Goal: Find specific page/section: Find specific page/section

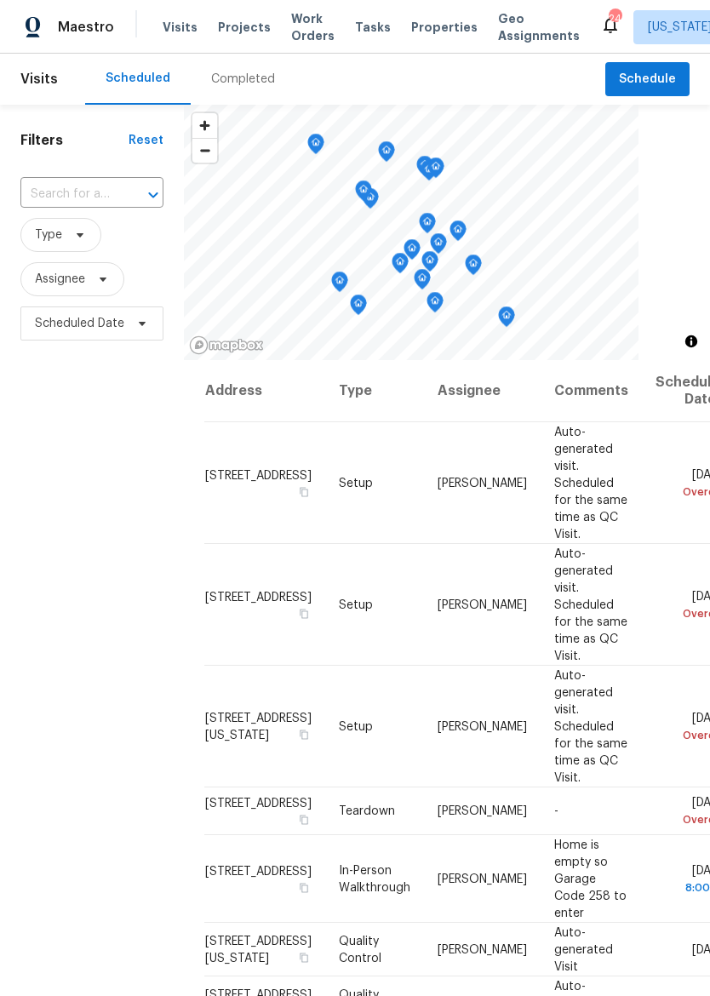
click at [430, 28] on span "Properties" at bounding box center [444, 27] width 66 height 17
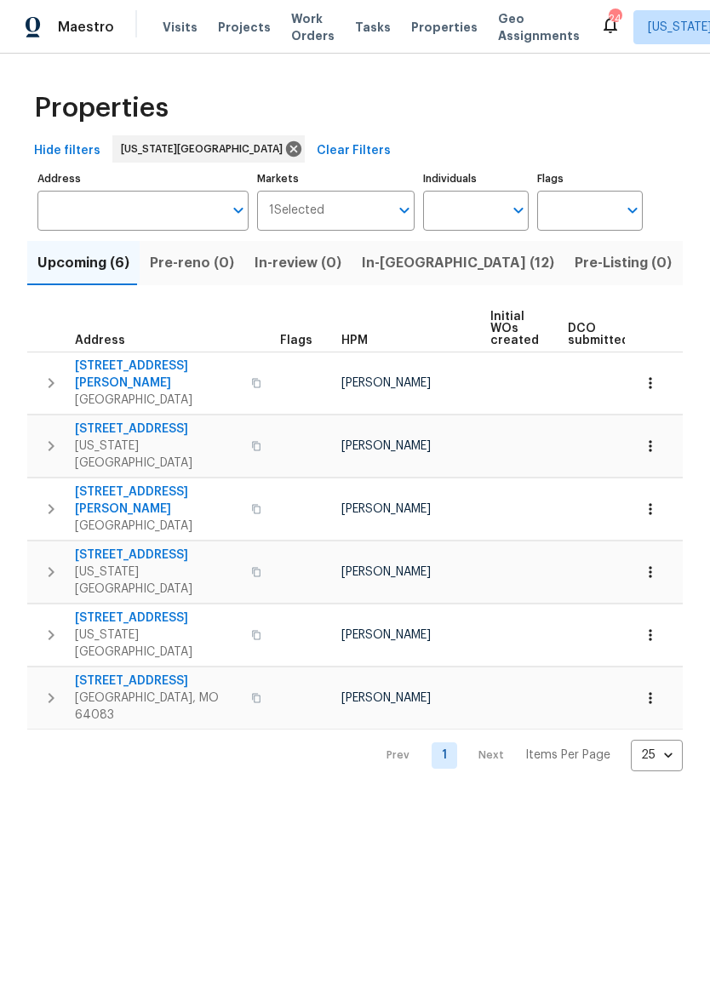
click at [416, 262] on span "In-[GEOGRAPHIC_DATA] (12)" at bounding box center [458, 263] width 192 height 24
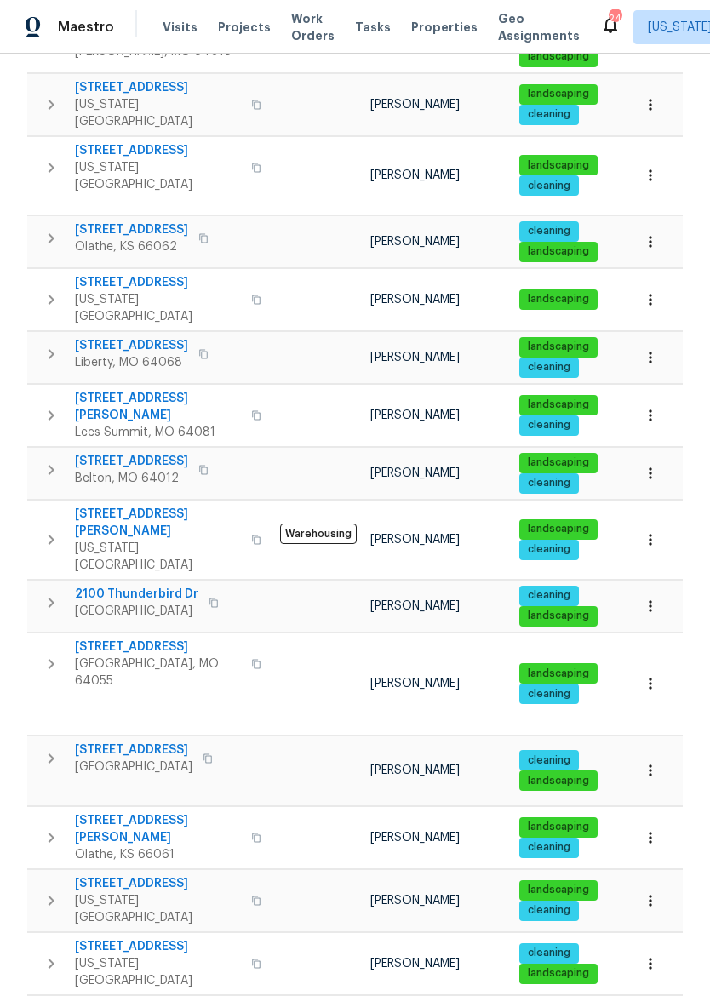
scroll to position [599, 0]
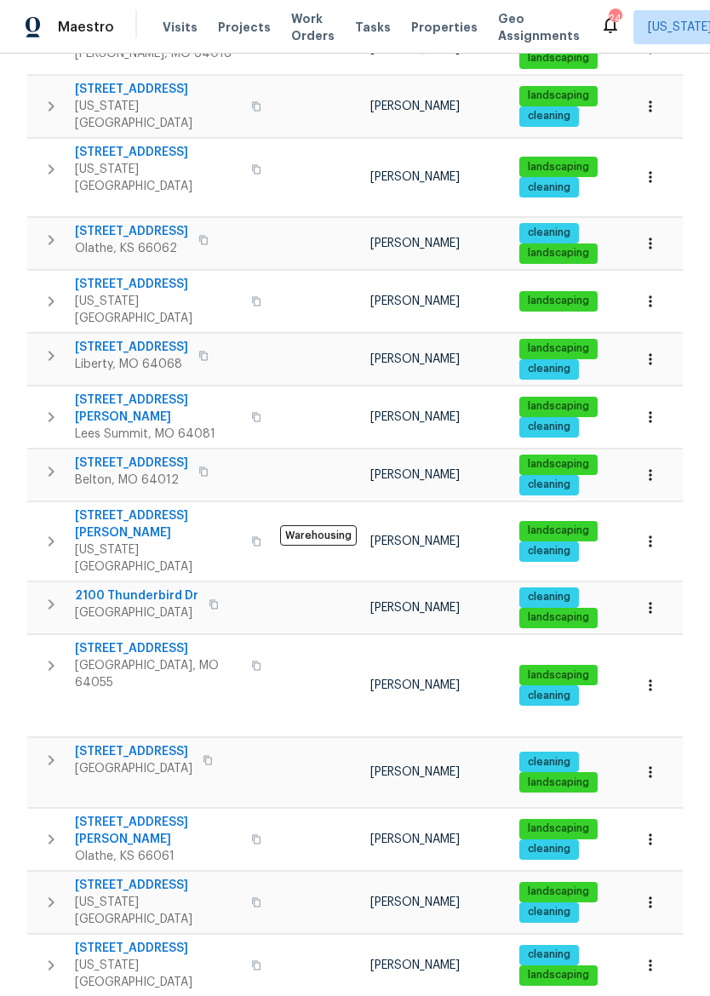
click at [138, 814] on span "[STREET_ADDRESS][PERSON_NAME]" at bounding box center [158, 831] width 166 height 34
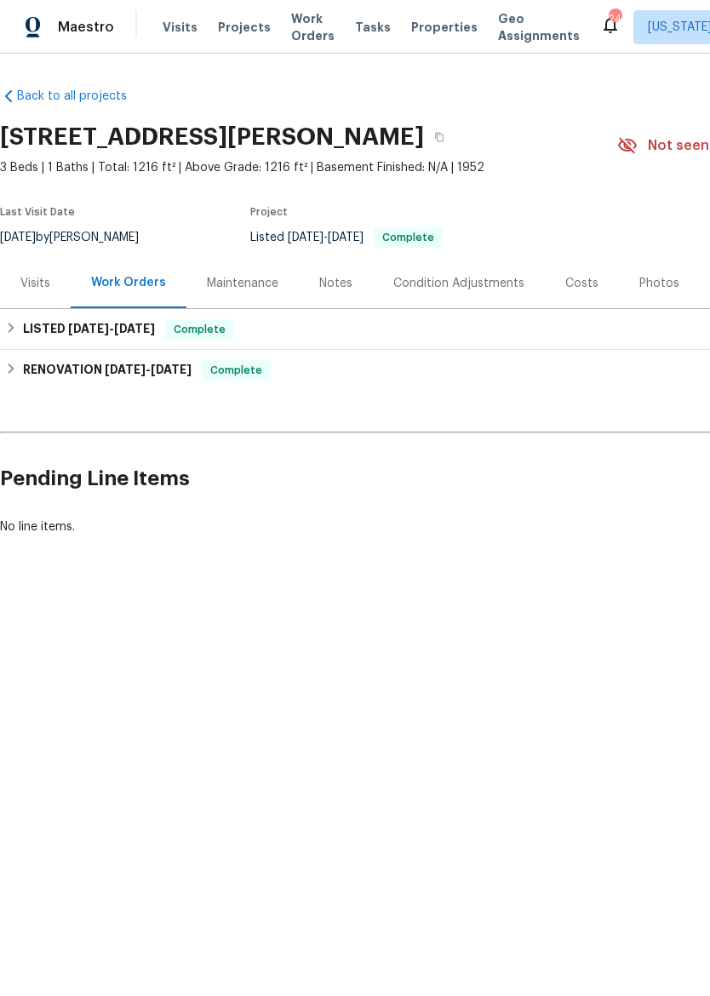
click at [42, 284] on div "Visits" at bounding box center [35, 283] width 30 height 17
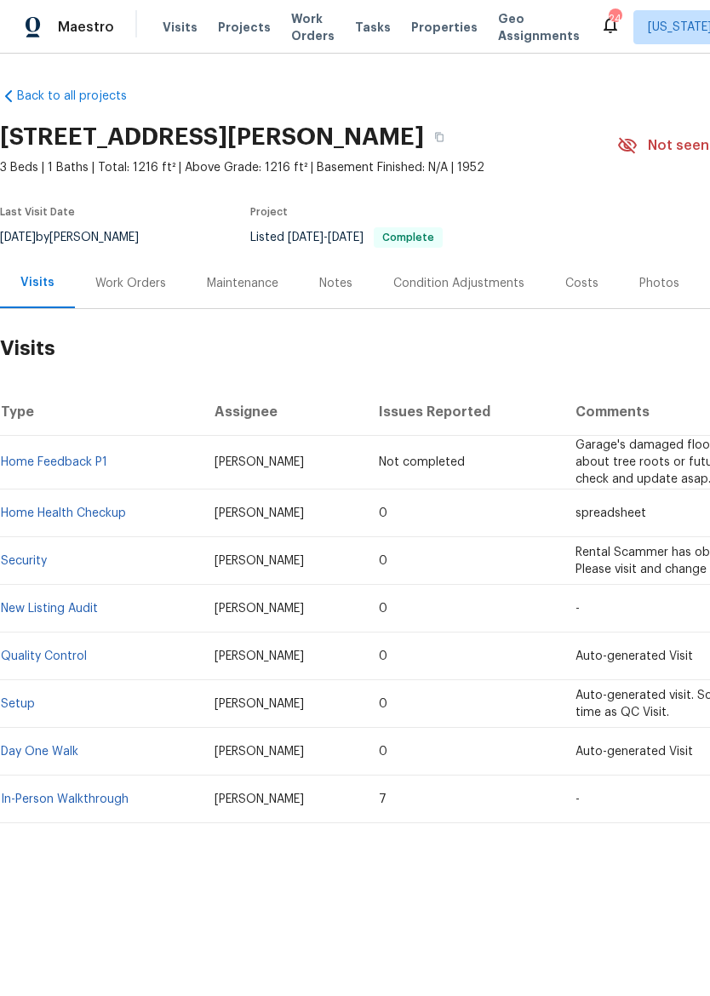
click at [34, 795] on link "In-Person Walkthrough" at bounding box center [65, 800] width 128 height 12
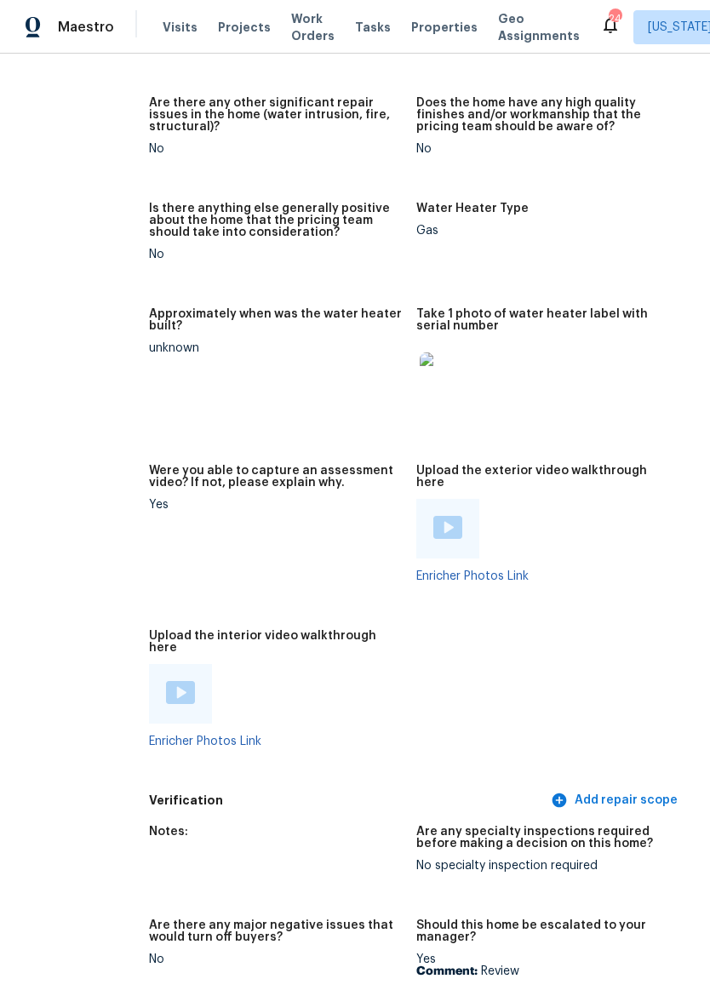
scroll to position [3032, 59]
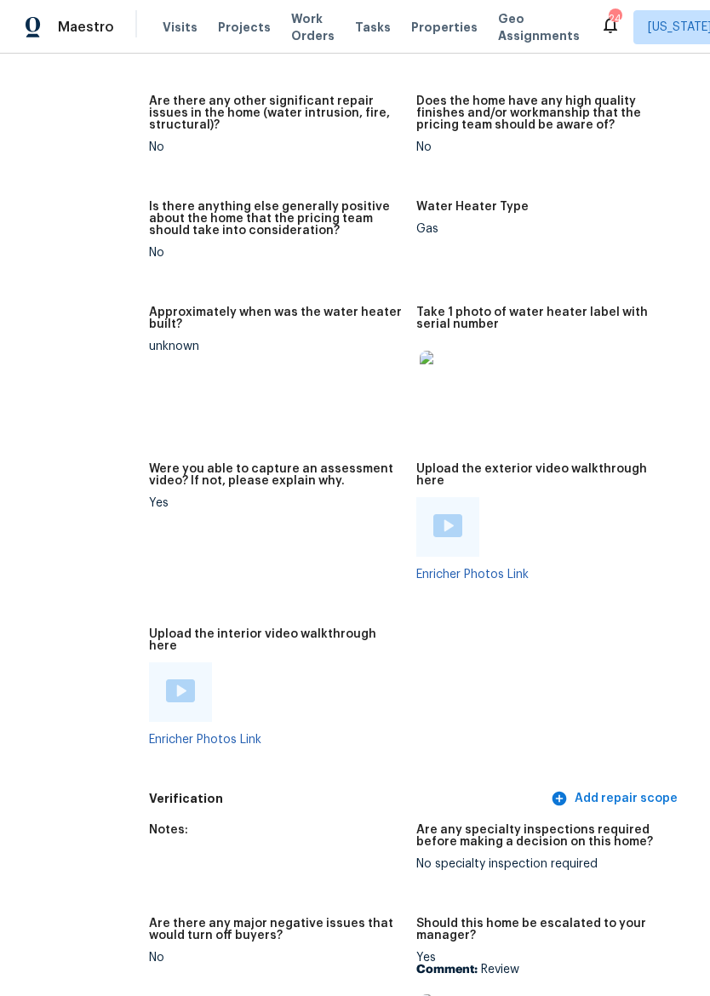
click at [171, 680] on img at bounding box center [180, 691] width 29 height 23
click at [20, 16] on div "Maestro" at bounding box center [57, 27] width 114 height 34
